Goal: Task Accomplishment & Management: Complete application form

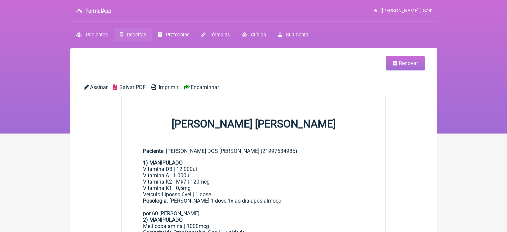
click at [137, 35] on span "Receitas" at bounding box center [136, 35] width 19 height 6
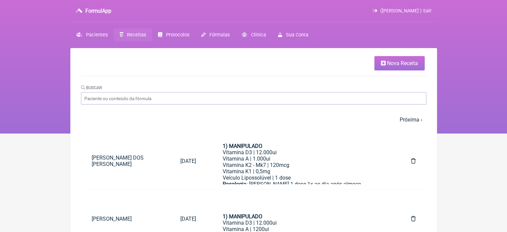
click at [387, 60] on link "Nova Receita" at bounding box center [399, 63] width 50 height 14
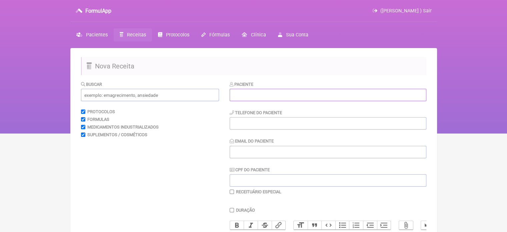
click at [247, 96] on input "text" at bounding box center [328, 95] width 197 height 12
paste input "[PERSON_NAME]"
type input "[PERSON_NAME]"
click at [250, 125] on input "tel" at bounding box center [328, 123] width 197 height 12
type input "21964593359"
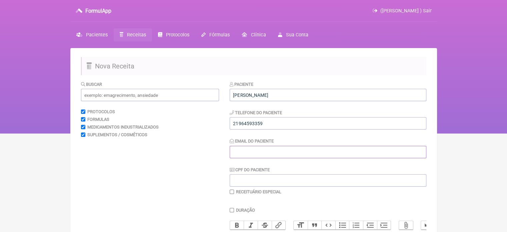
click at [253, 152] on input "Email do Paciente" at bounding box center [328, 152] width 197 height 12
type input "X@X"
click at [144, 93] on input "text" at bounding box center [150, 95] width 138 height 12
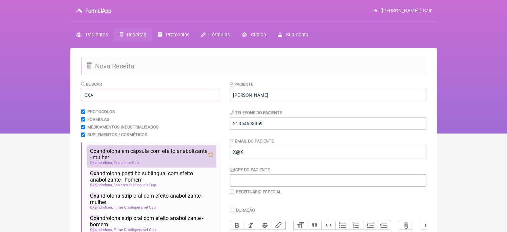
type input "OXA"
click at [135, 155] on span "Oxa ndrolona em cápsula com efeito anabolizante - mulher" at bounding box center [149, 154] width 118 height 13
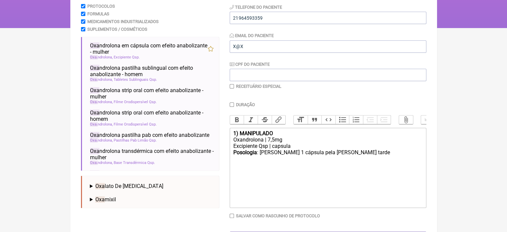
scroll to position [118, 0]
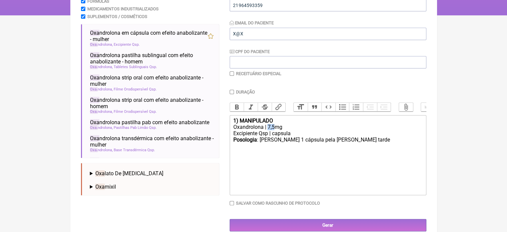
drag, startPoint x: 273, startPoint y: 131, endPoint x: 268, endPoint y: 131, distance: 5.7
click at [268, 130] on div "Oxandrolona | 7,5mg" at bounding box center [327, 127] width 189 height 6
drag, startPoint x: 350, startPoint y: 146, endPoint x: 337, endPoint y: 146, distance: 12.7
click at [337, 146] on div "Posologia : [PERSON_NAME] 1 cápsula pela [PERSON_NAME] tarde ㅤ" at bounding box center [327, 142] width 189 height 13
type trix-editor "<div><strong>1) MANIPULADO</strong></div><div>Oxandrolona | 5mg</div><div>Excip…"
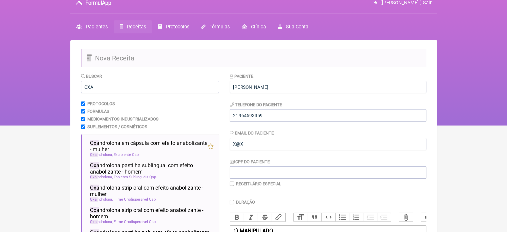
scroll to position [0, 0]
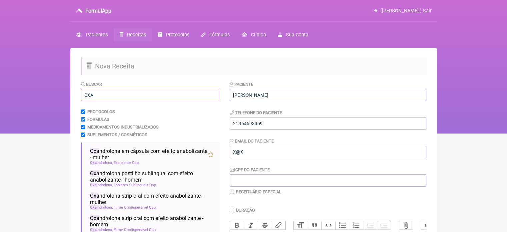
drag, startPoint x: 97, startPoint y: 95, endPoint x: 65, endPoint y: 94, distance: 32.0
click at [65, 96] on div "FormulApp ([PERSON_NAME] ) Sair [GEOGRAPHIC_DATA] Receitas Protocolos Fórmulas …" at bounding box center [253, 66] width 507 height 133
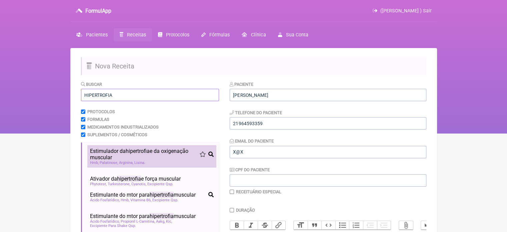
type input "HIPERTROFIA"
click at [111, 151] on span "Estimulador da hipertrofia e da oxigenação muscular" at bounding box center [145, 154] width 110 height 13
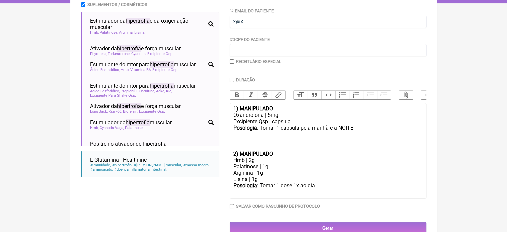
scroll to position [149, 0]
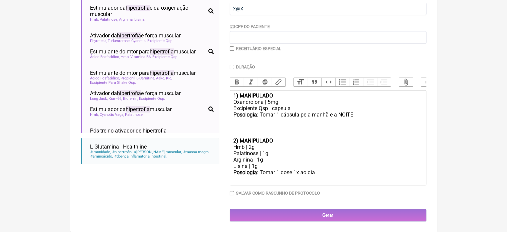
click at [232, 139] on trix-editor "1) MANIPULADO Oxandrolona | 5mg Excipiente Qsp | capsula Posologia : [PERSON_NA…" at bounding box center [328, 137] width 197 height 95
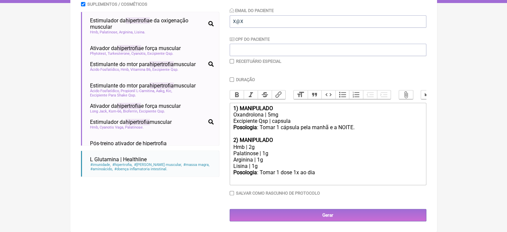
scroll to position [135, 0]
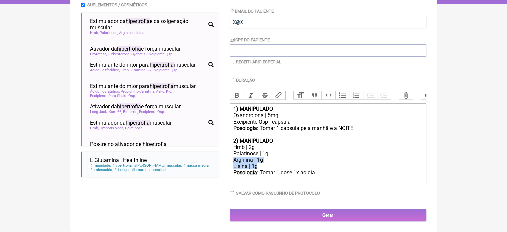
drag, startPoint x: 261, startPoint y: 166, endPoint x: 226, endPoint y: 162, distance: 35.7
click at [226, 162] on form "Buscar HIPERTROFIA Protocolos Formulas Medicamentos Industrializados Suplemento…" at bounding box center [253, 86] width 345 height 270
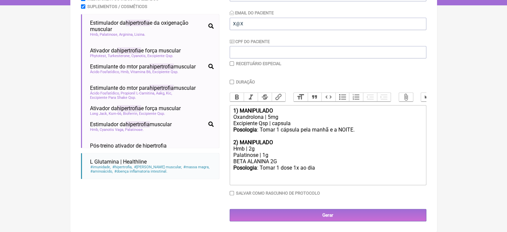
click at [252, 148] on div "Hmb | 2g" at bounding box center [327, 148] width 189 height 6
click at [289, 164] on div "BETA ALANINA 2G" at bounding box center [327, 161] width 189 height 6
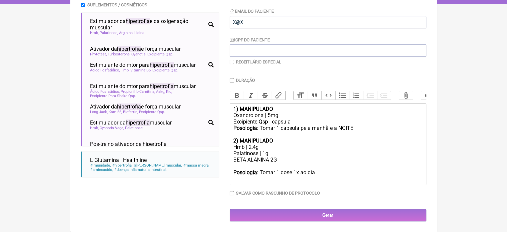
scroll to position [135, 0]
click at [316, 173] on div "Posologia : [PERSON_NAME] 1 dose 1x ao dia ㅤ" at bounding box center [327, 175] width 189 height 13
click at [292, 167] on div "BETA ALANINA 2G CREAPURE 1,5G" at bounding box center [327, 162] width 189 height 13
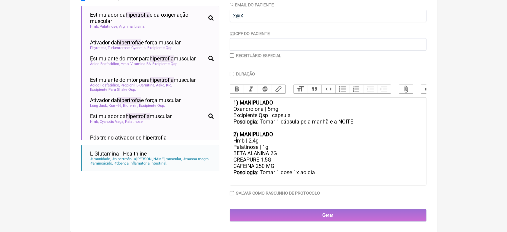
click at [319, 172] on div "Posologia : [PERSON_NAME] 1 dose 1x ao dia ㅤ" at bounding box center [327, 175] width 189 height 13
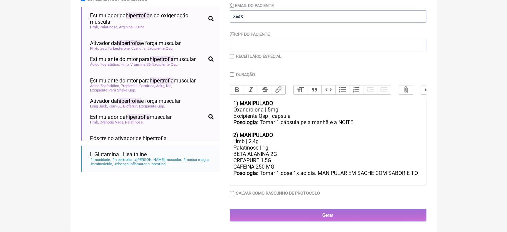
scroll to position [147, 0]
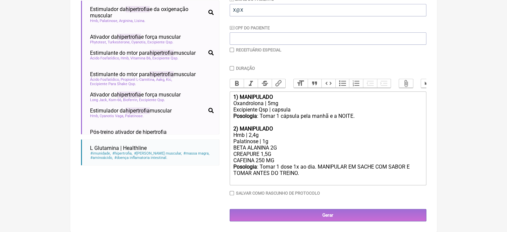
type trix-editor "<div><strong>1) MANIPULADO</strong></div><div>Oxandrolona | 5mg</div><div>Excip…"
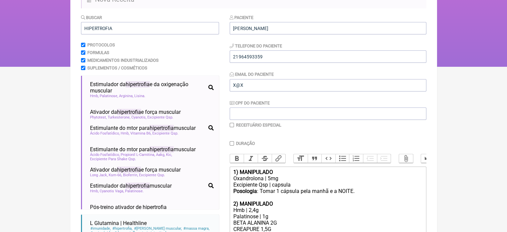
scroll to position [49, 0]
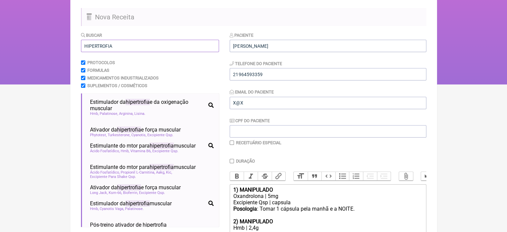
drag, startPoint x: 99, startPoint y: 46, endPoint x: 60, endPoint y: 42, distance: 38.9
click at [60, 44] on div "FormulApp ([PERSON_NAME] [PERSON_NAME] ) Sair [GEOGRAPHIC_DATA] Receitas Protoc…" at bounding box center [253, 17] width 507 height 133
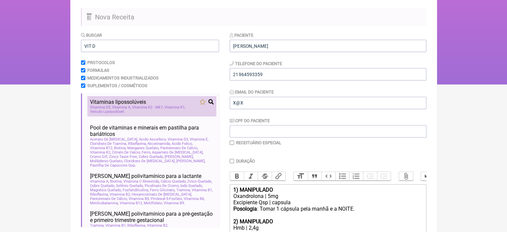
click at [109, 103] on span "Vitaminas lipossolúveis" at bounding box center [118, 102] width 56 height 6
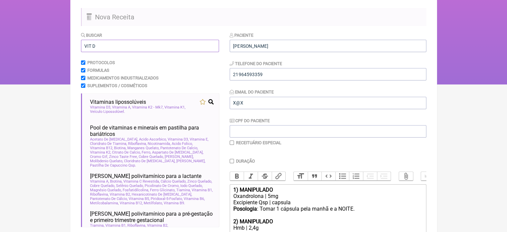
drag, startPoint x: 95, startPoint y: 45, endPoint x: 92, endPoint y: 46, distance: 3.9
click at [92, 46] on input "VIT D" at bounding box center [150, 46] width 138 height 12
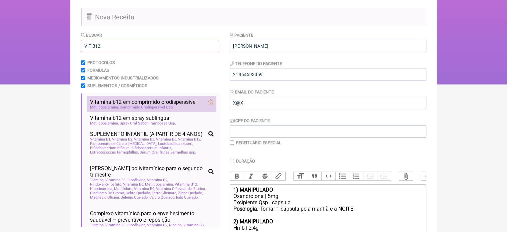
type input "VIT B12"
click at [134, 102] on span "Vitamina b12 em comprimido orodisperssivel" at bounding box center [143, 102] width 107 height 6
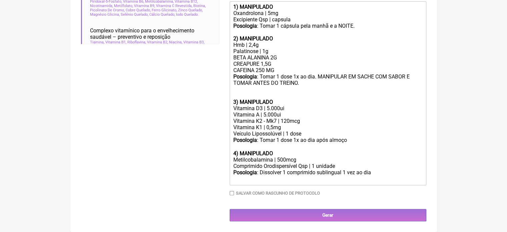
scroll to position [239, 0]
click at [265, 107] on div "Vitamina D3 | 5.000ui" at bounding box center [327, 108] width 189 height 6
click at [263, 113] on div "Vitamina A | 5.000ui" at bounding box center [327, 114] width 189 height 6
drag, startPoint x: 280, startPoint y: 158, endPoint x: 276, endPoint y: 158, distance: 3.4
click at [276, 158] on div "Metilcobalamina | 500mcg" at bounding box center [327, 159] width 189 height 6
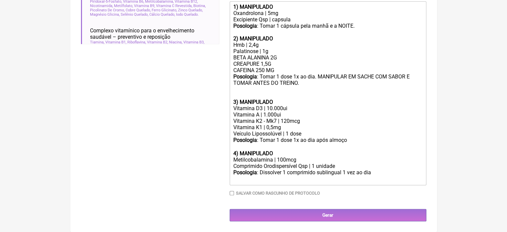
type trix-editor "<div><strong>1) MANIPULADO</strong></div><div>Oxandrolona | 5mg</div><div>Excip…"
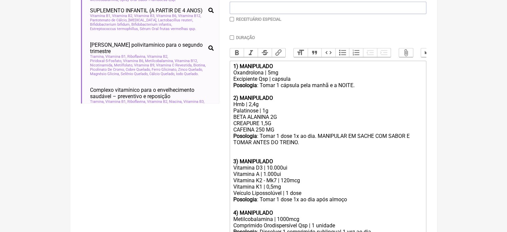
scroll to position [172, 0]
click at [231, 18] on input "checkbox" at bounding box center [232, 19] width 4 height 4
checkbox input "true"
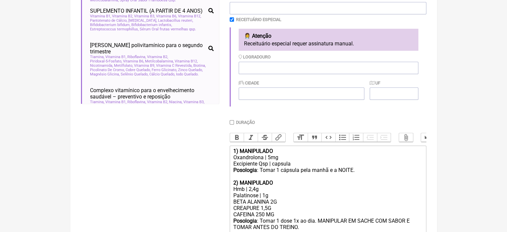
click at [231, 124] on input "Duração" at bounding box center [232, 122] width 4 height 4
checkbox input "true"
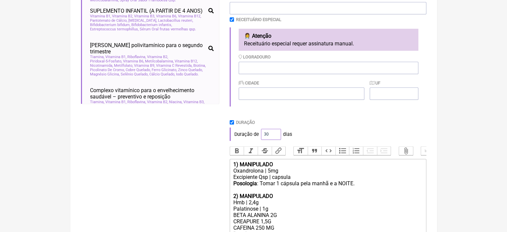
drag, startPoint x: 266, startPoint y: 135, endPoint x: 248, endPoint y: 135, distance: 18.3
click at [248, 135] on div "Duração de 30 [PERSON_NAME]" at bounding box center [328, 133] width 197 height 13
type input "60"
click at [317, 125] on div "Duração" at bounding box center [328, 122] width 197 height 5
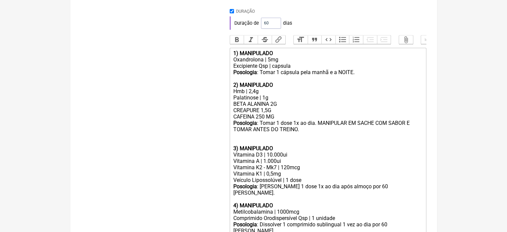
scroll to position [272, 0]
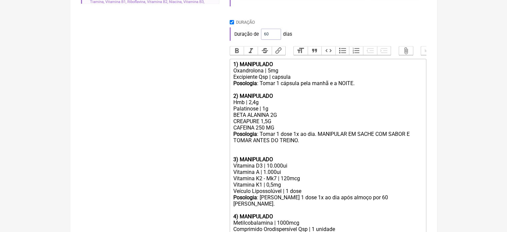
click at [357, 89] on div "Posologia : Tomar 1 cápsula pela manhã e a NOITE. 2) MANIPULADO" at bounding box center [327, 89] width 189 height 19
click at [299, 148] on div "Posologia : [PERSON_NAME] 1 dose 1x ao dia. MANIPULAR EM SACHE COM SABOR E [PER…" at bounding box center [327, 143] width 189 height 25
type trix-editor "<lor><ipsumd>0) SITAMETCON</adipis></eli><sed>Doeiusmodte | 6in</utl><etd>Magna…"
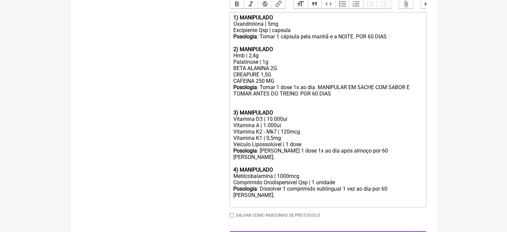
scroll to position [336, 0]
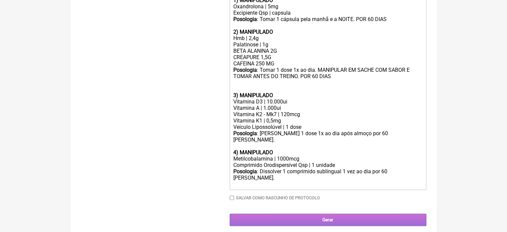
click at [305, 214] on input "Gerar" at bounding box center [328, 219] width 197 height 12
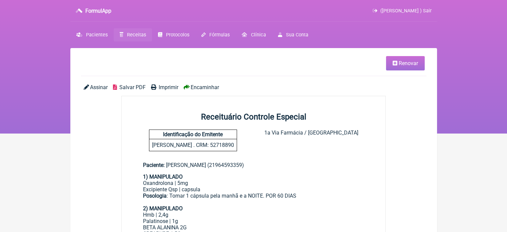
click at [168, 87] on span "Imprimir" at bounding box center [169, 87] width 20 height 6
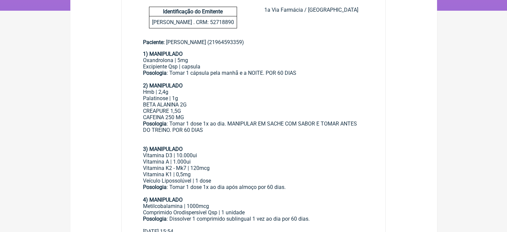
scroll to position [133, 0]
